Goal: Transaction & Acquisition: Purchase product/service

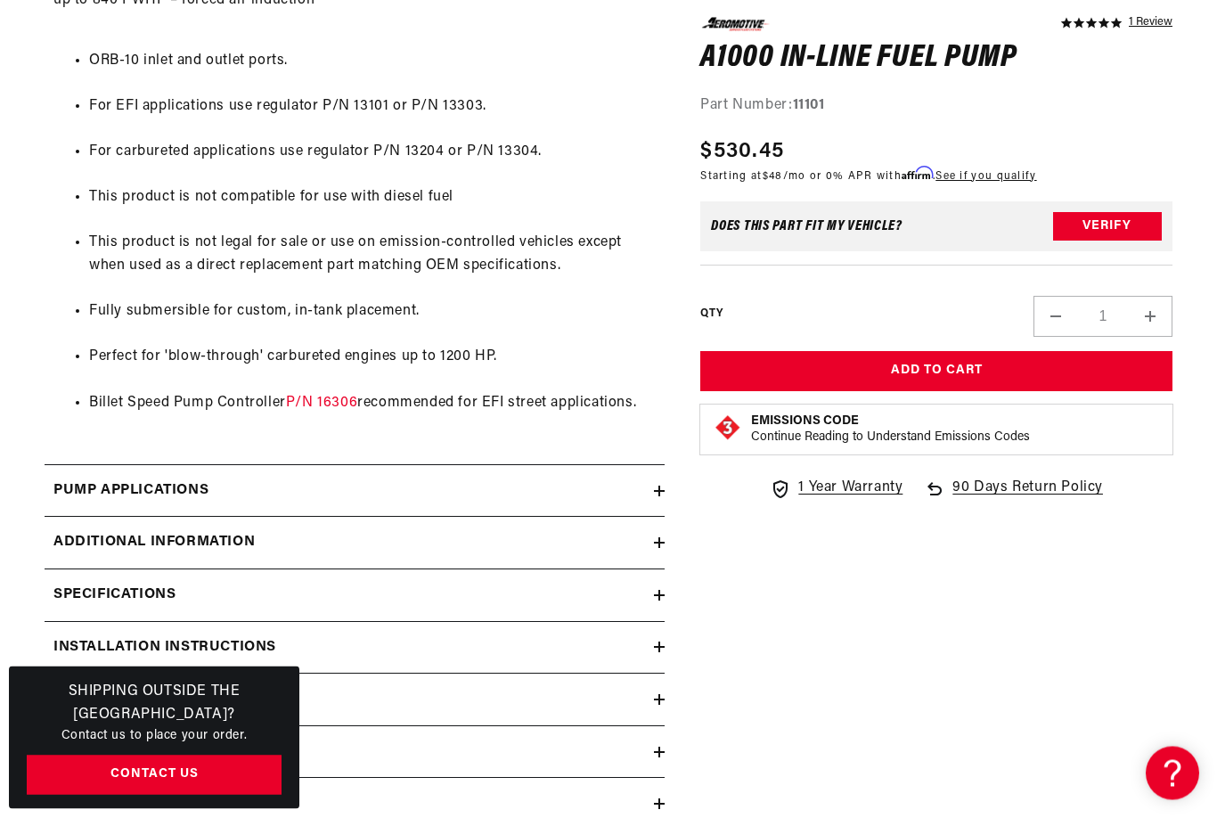
scroll to position [1350, 0]
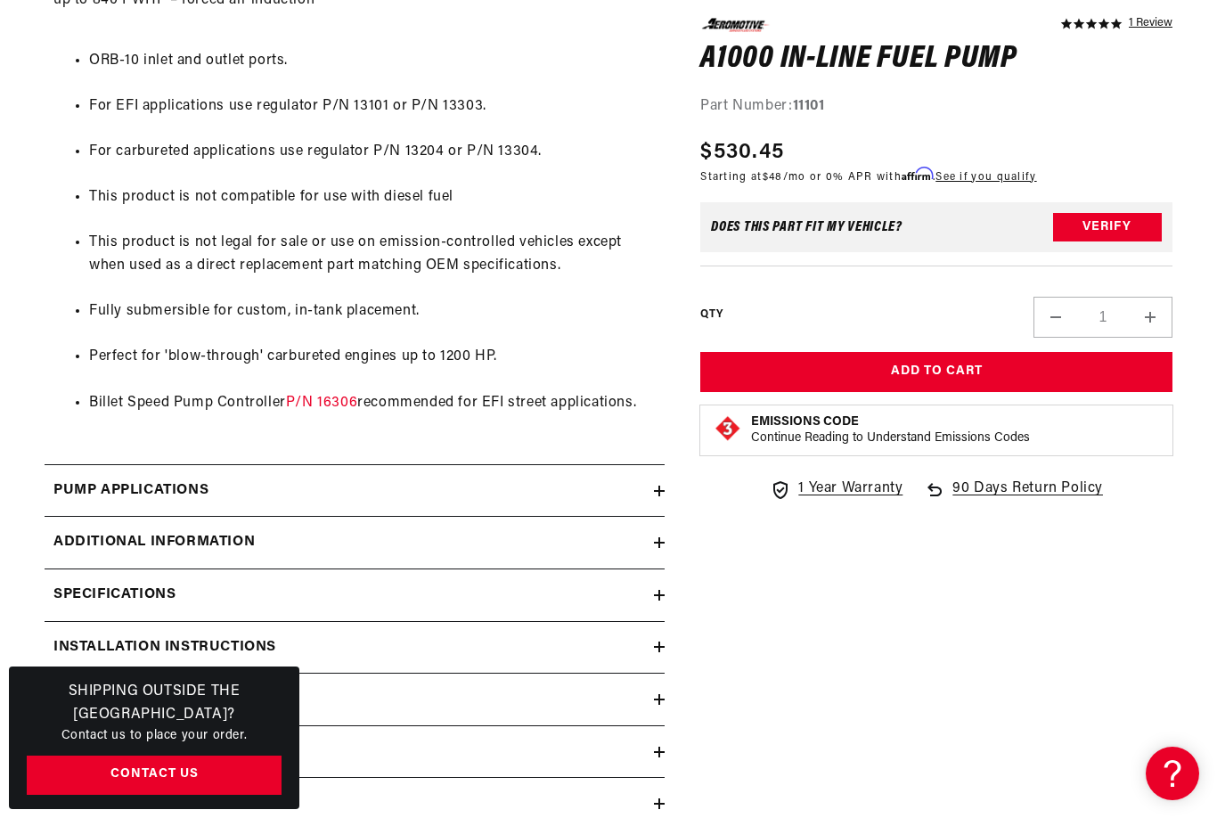
click at [664, 584] on summary "Specifications" at bounding box center [355, 595] width 620 height 52
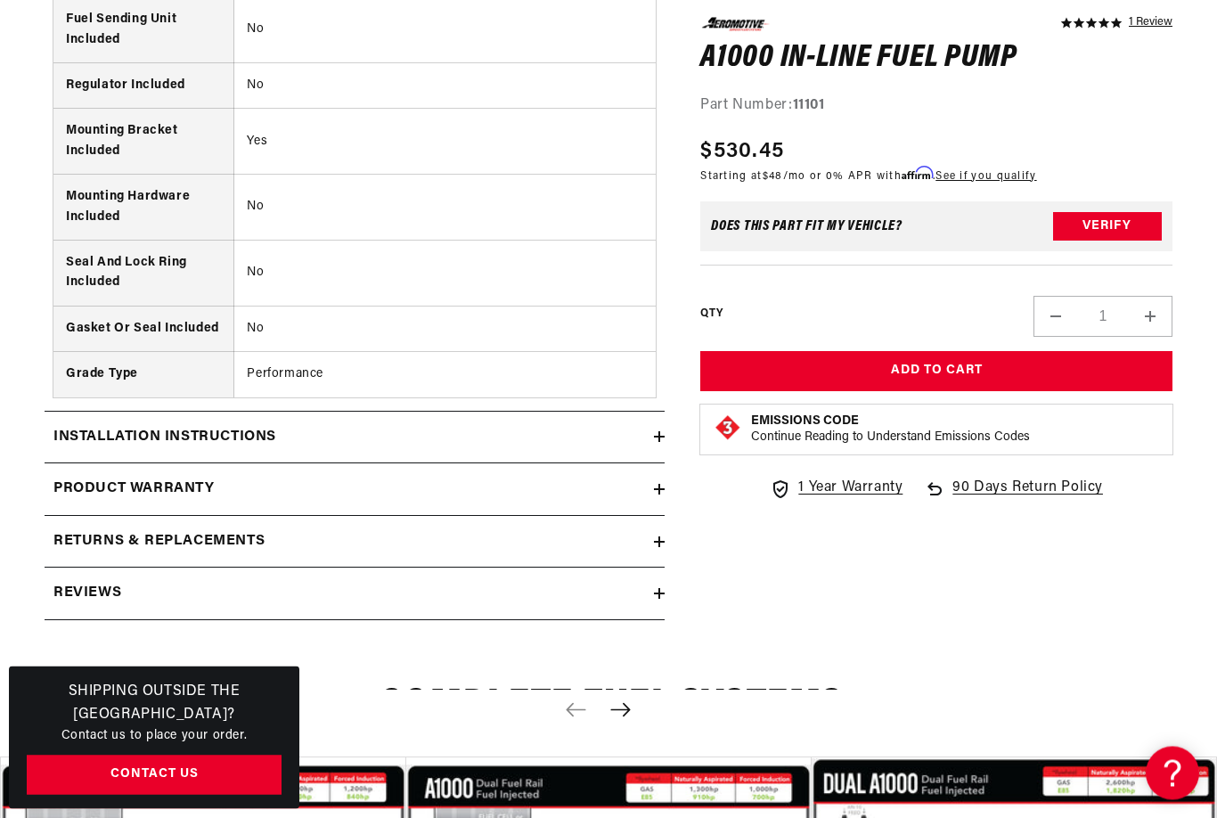
scroll to position [3092, 0]
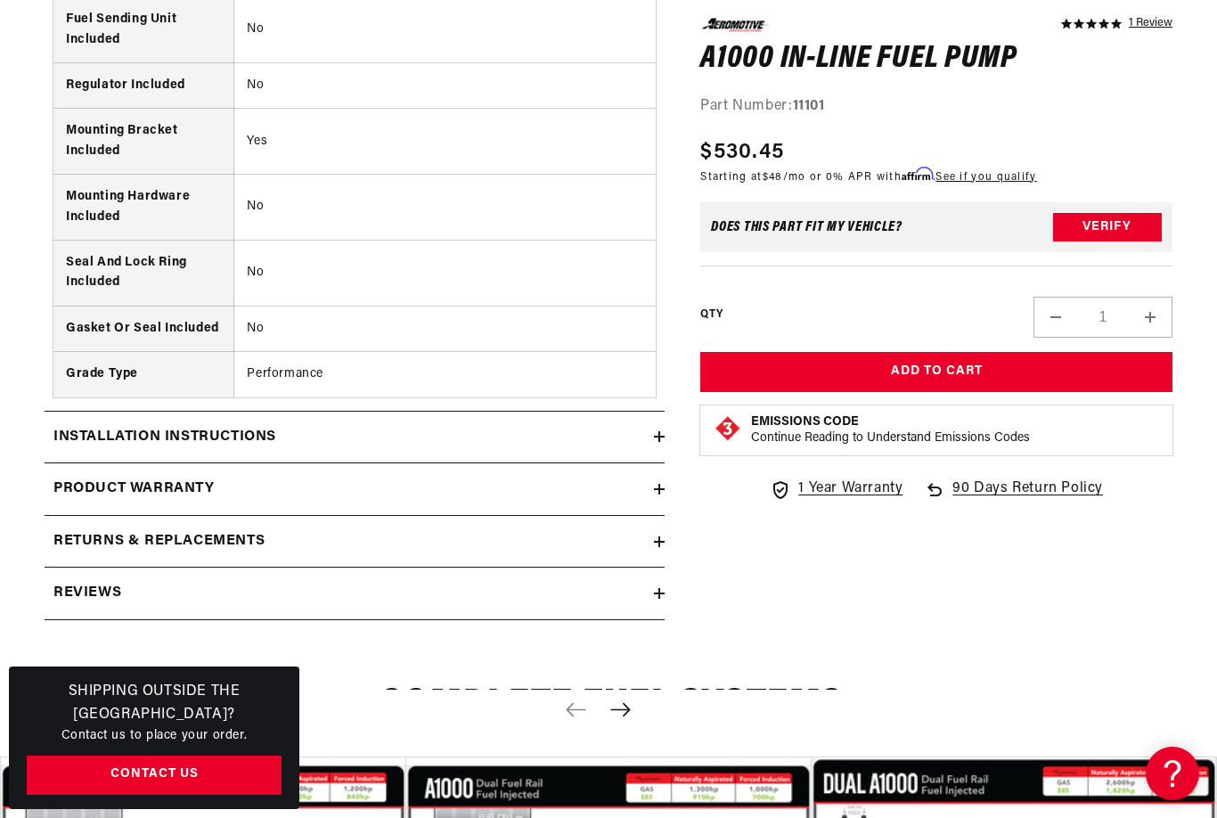
click at [663, 412] on summary "Installation Instructions" at bounding box center [355, 438] width 620 height 52
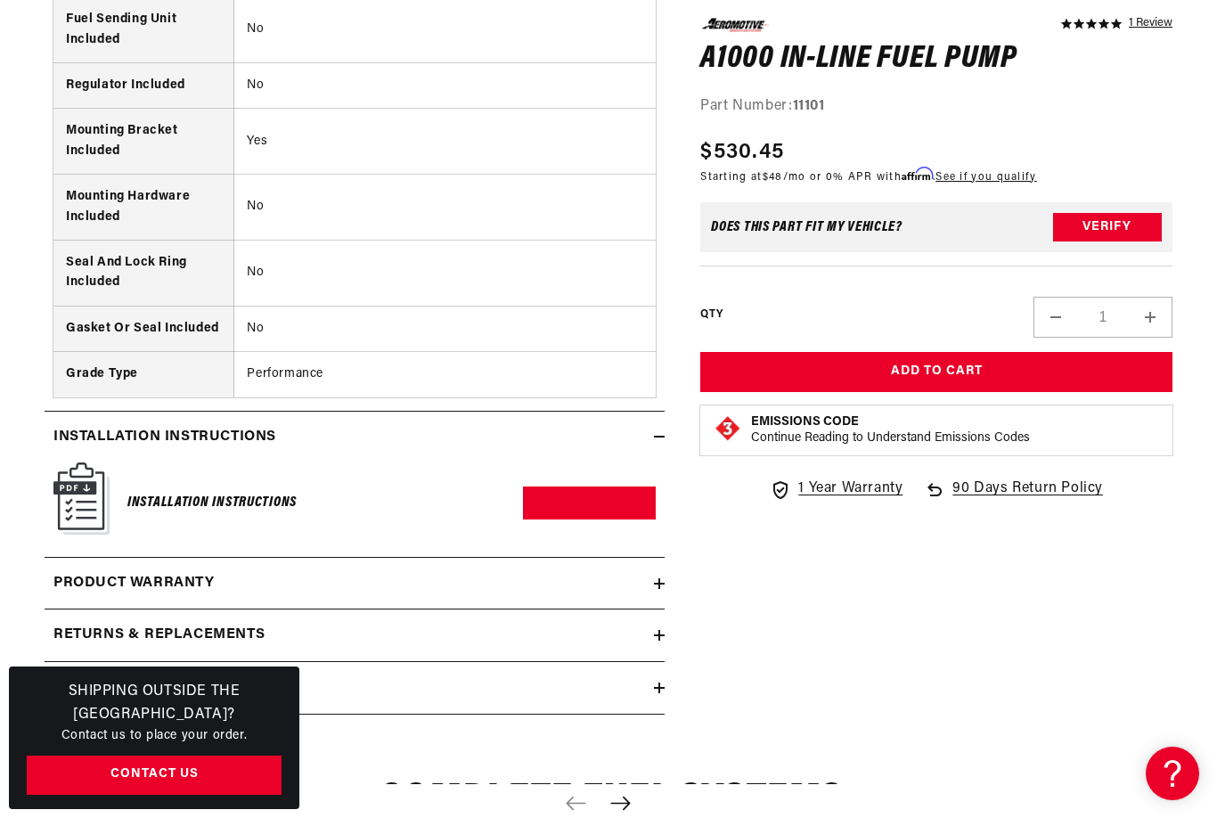
click at [237, 491] on h6 "Installation Instructions" at bounding box center [211, 503] width 169 height 24
click at [87, 462] on img at bounding box center [81, 498] width 56 height 72
click at [616, 487] on link "Download PDF" at bounding box center [589, 503] width 133 height 33
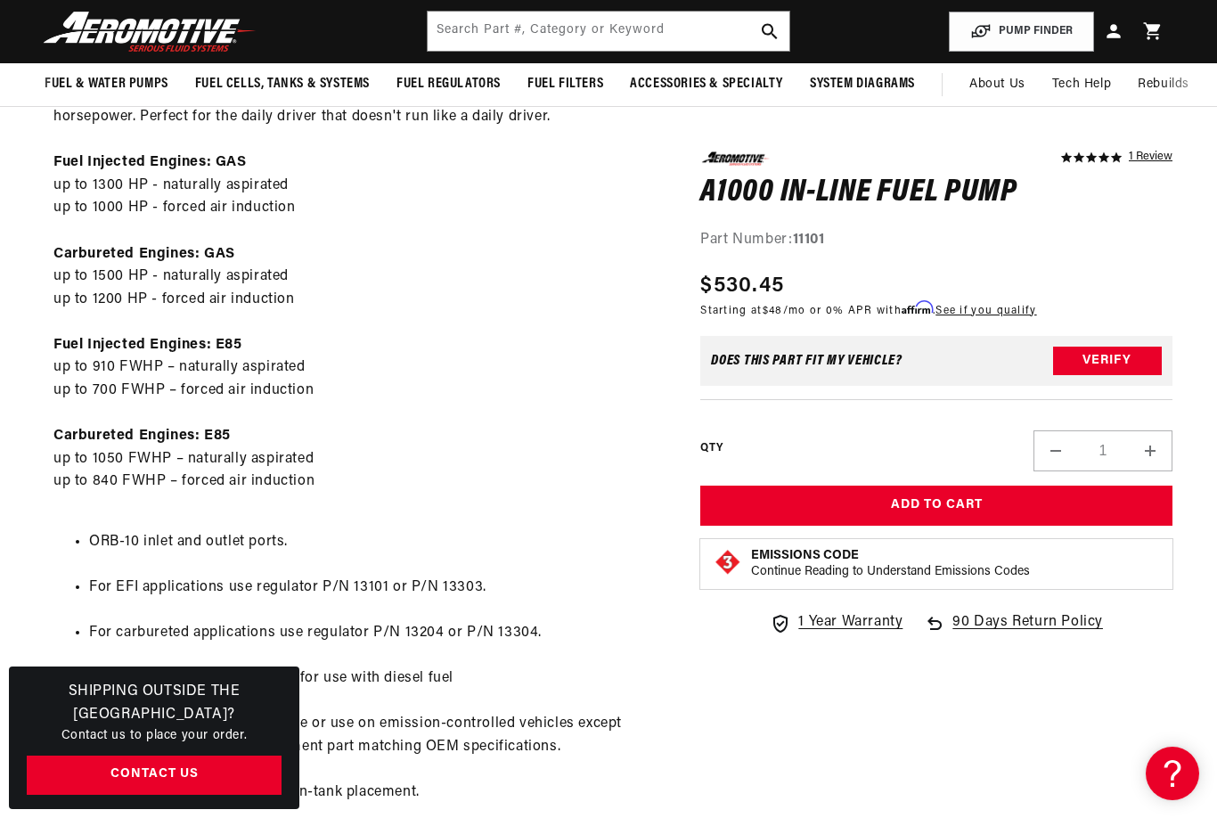
scroll to position [867, 0]
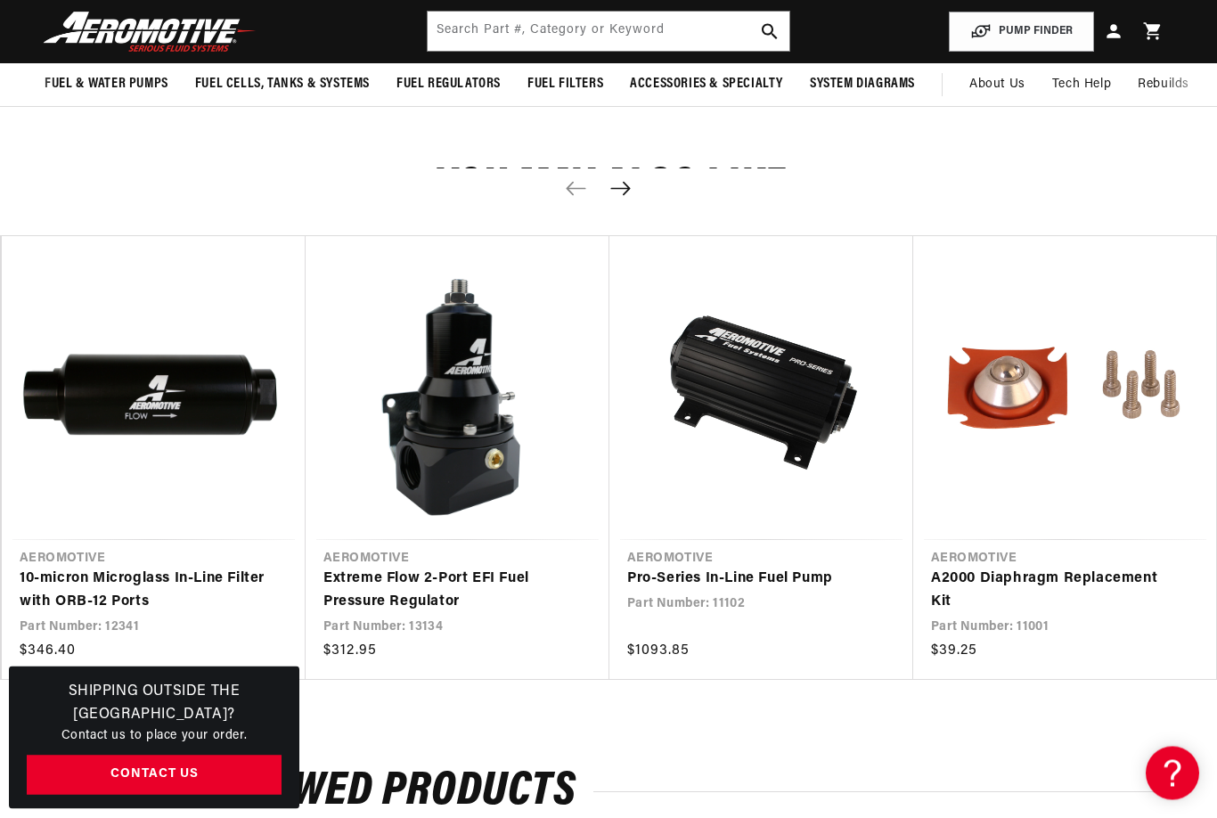
scroll to position [2825, 0]
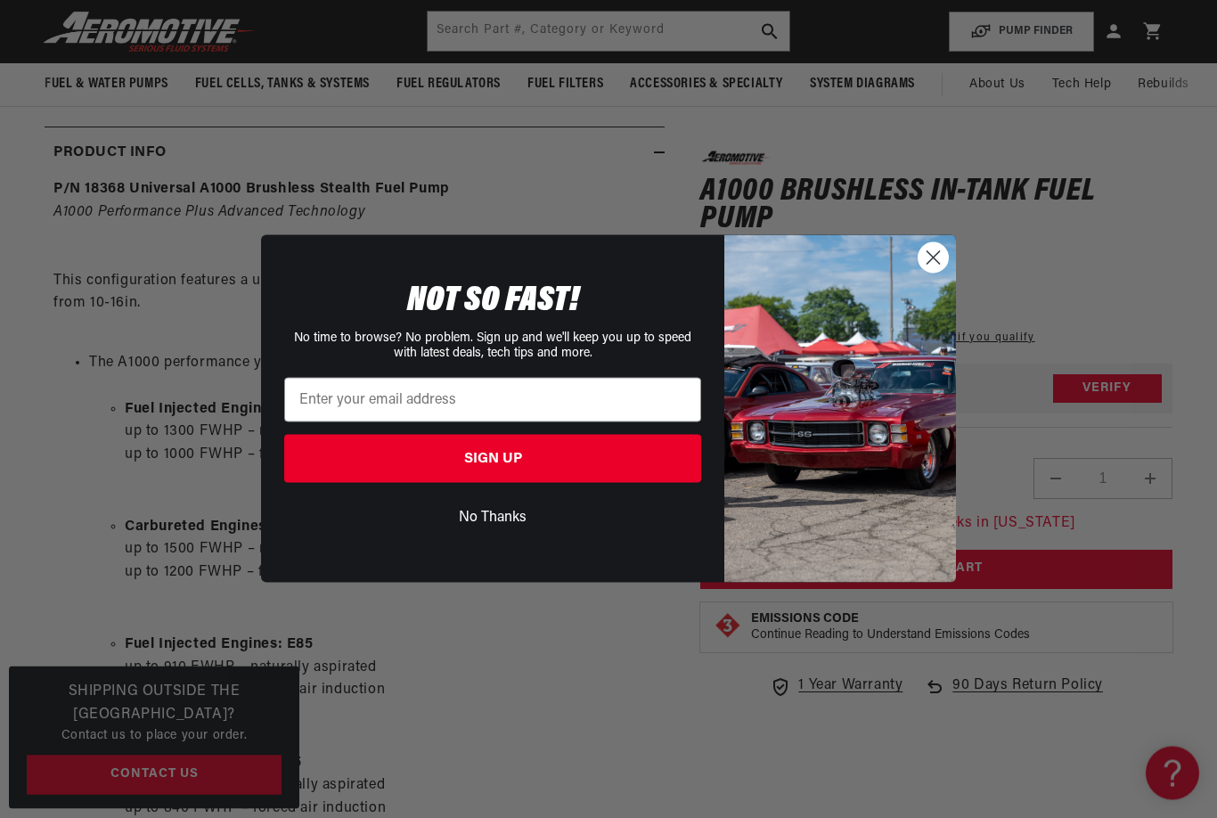
click at [942, 266] on circle "Close dialog" at bounding box center [933, 257] width 29 height 29
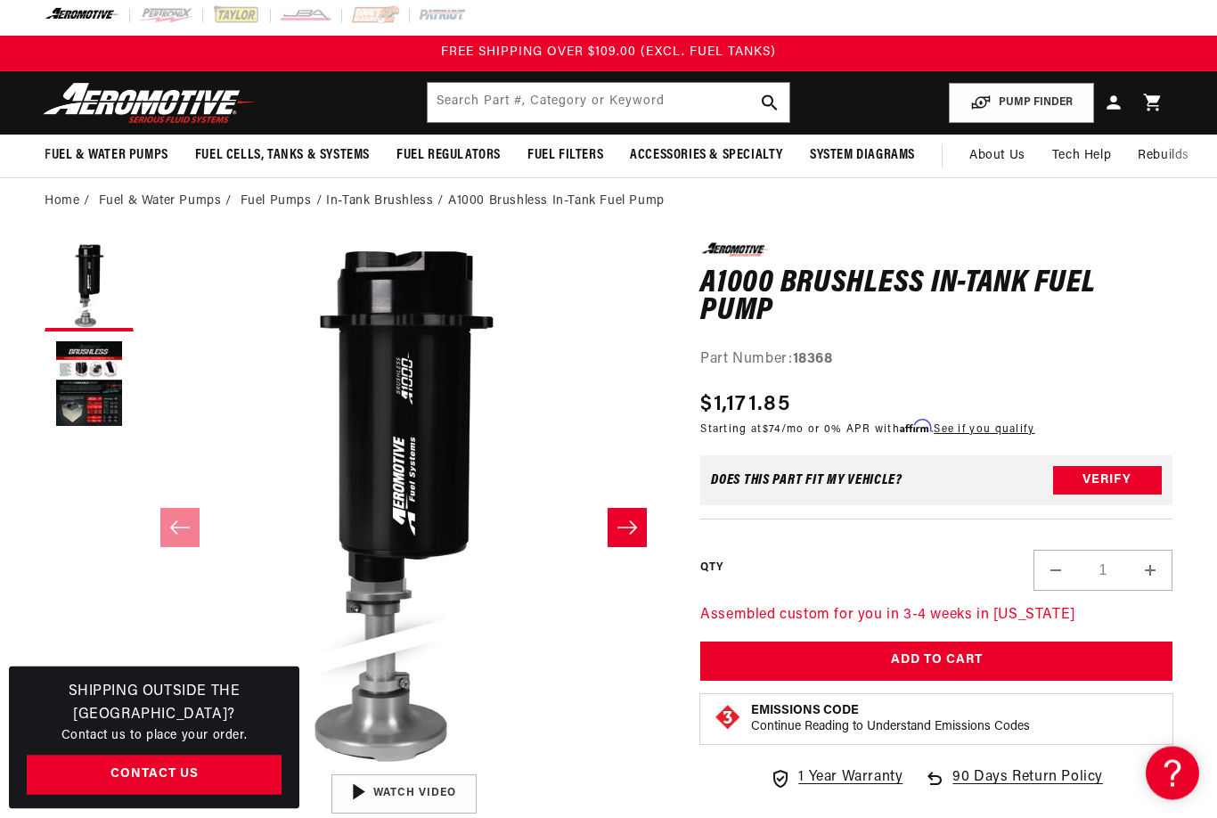
scroll to position [0, 0]
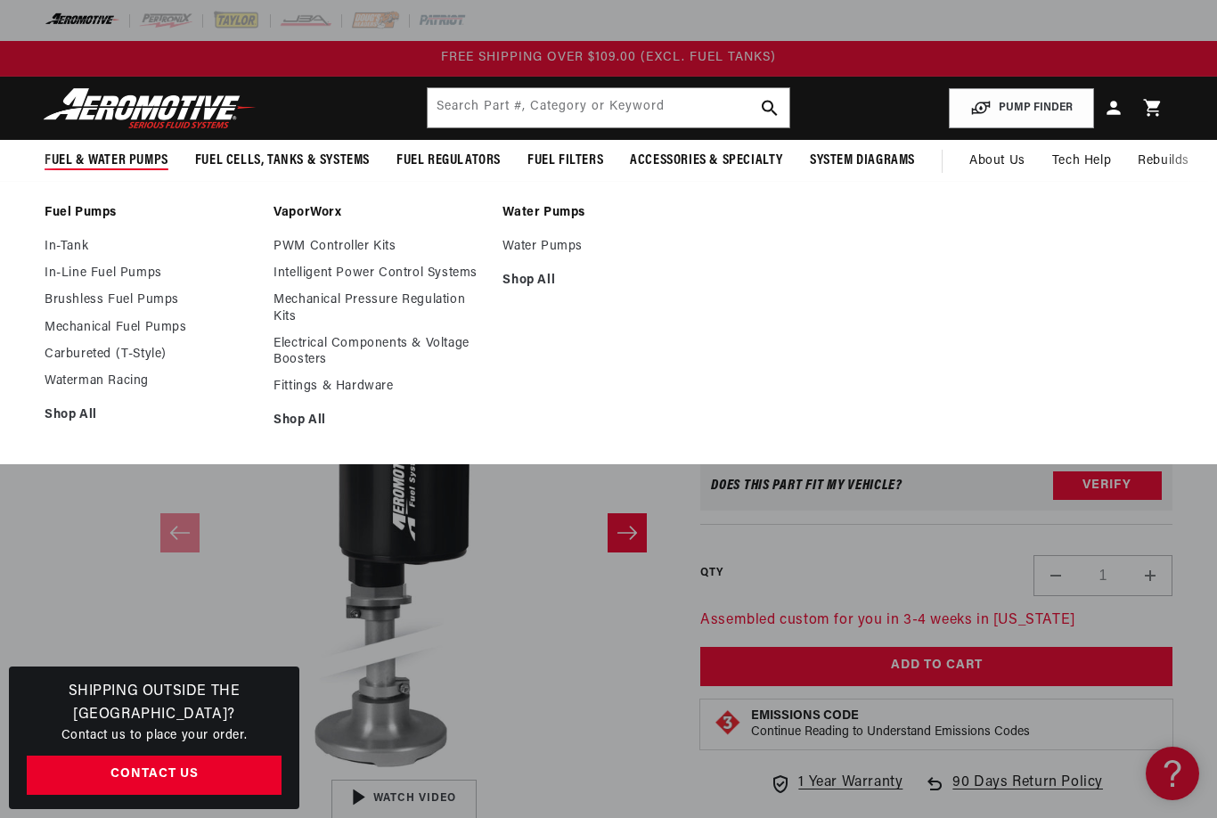
click at [48, 241] on link "In-Tank" at bounding box center [150, 247] width 211 height 16
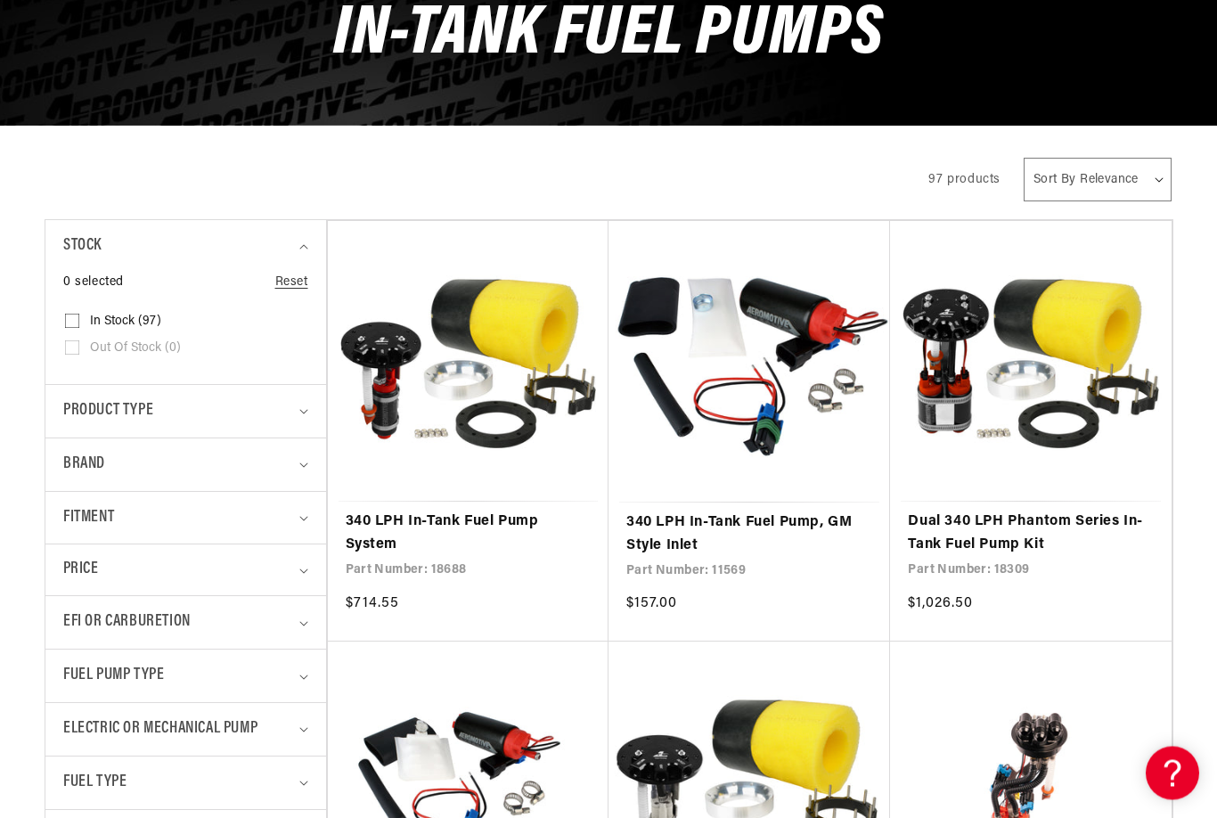
scroll to position [239, 0]
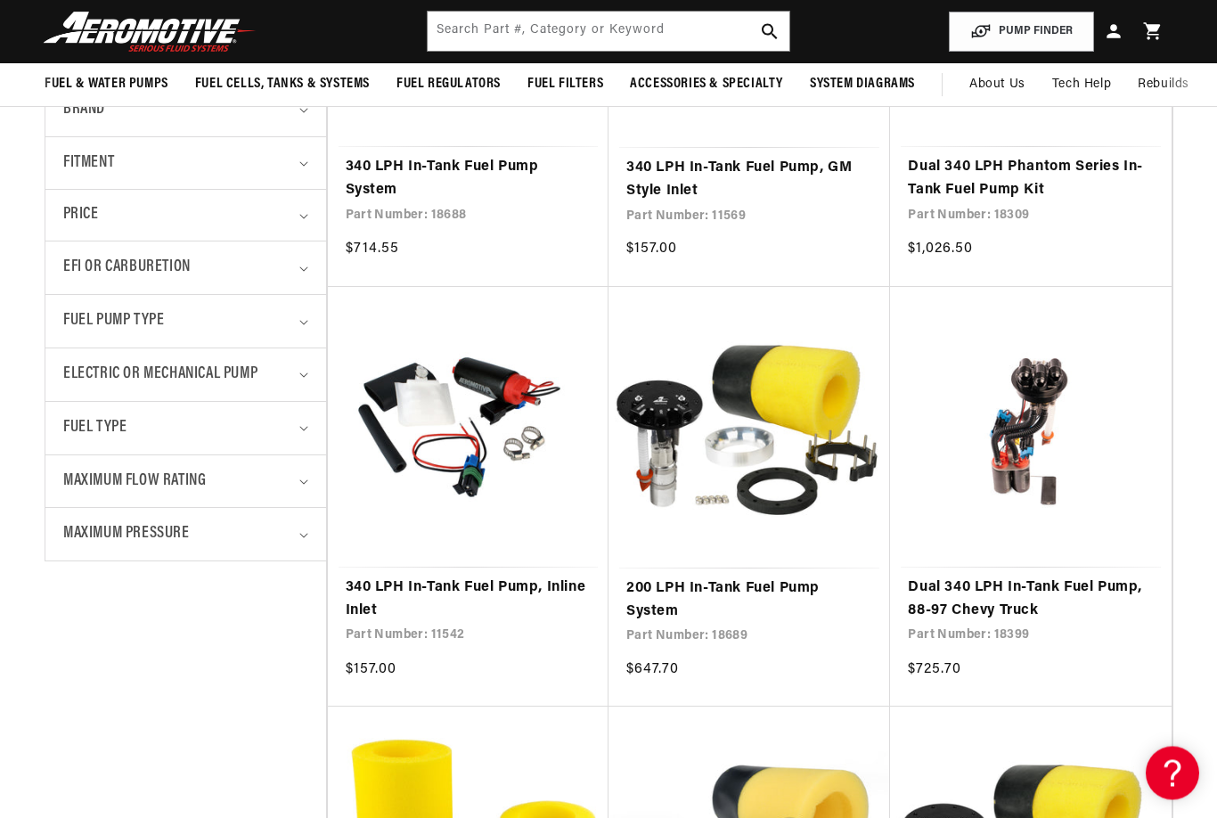
click at [302, 534] on icon "Maximum Pressure (0 selected)" at bounding box center [303, 536] width 9 height 5
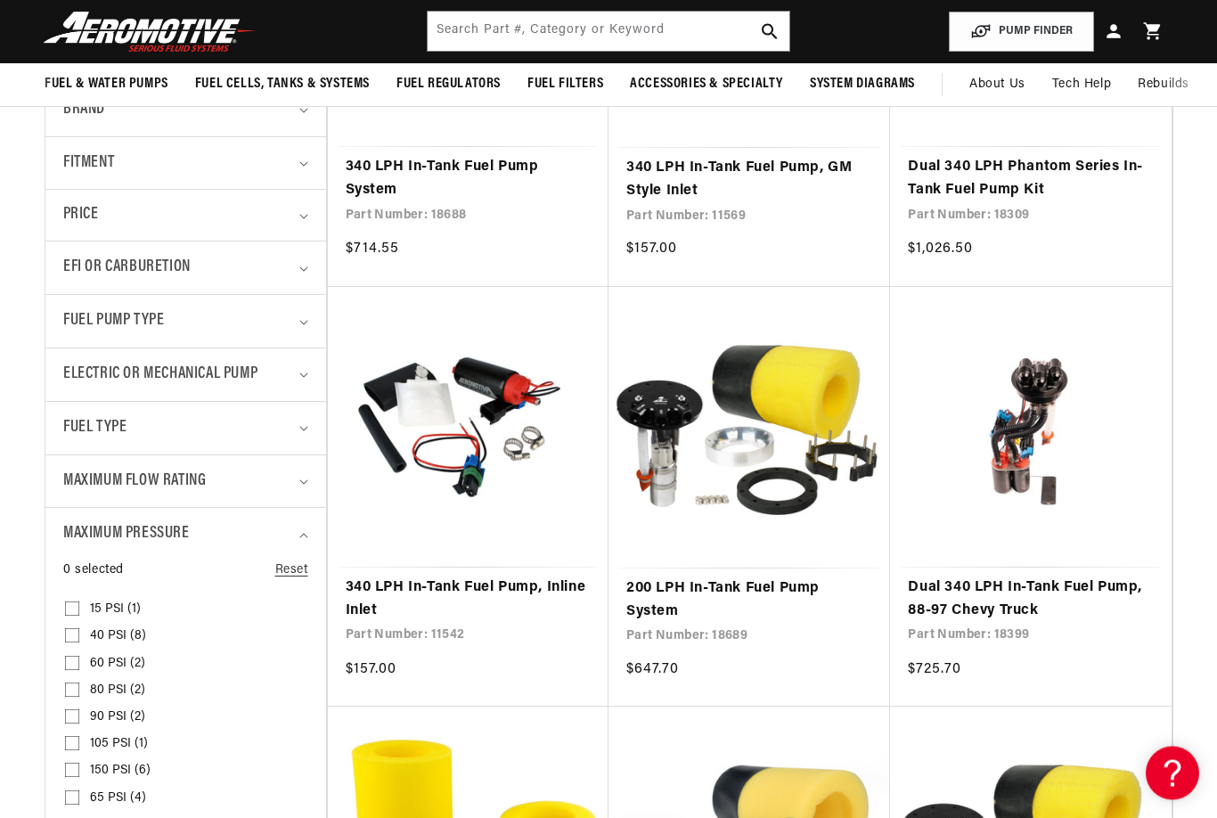
scroll to position [592, 0]
click at [84, 596] on label "15 PSI (1) 15 PSI (1 product)" at bounding box center [180, 609] width 231 height 27
click at [79, 605] on input "15 PSI (1) 15 PSI (1 product)" at bounding box center [72, 612] width 14 height 14
checkbox input "true"
